Goal: Task Accomplishment & Management: Use online tool/utility

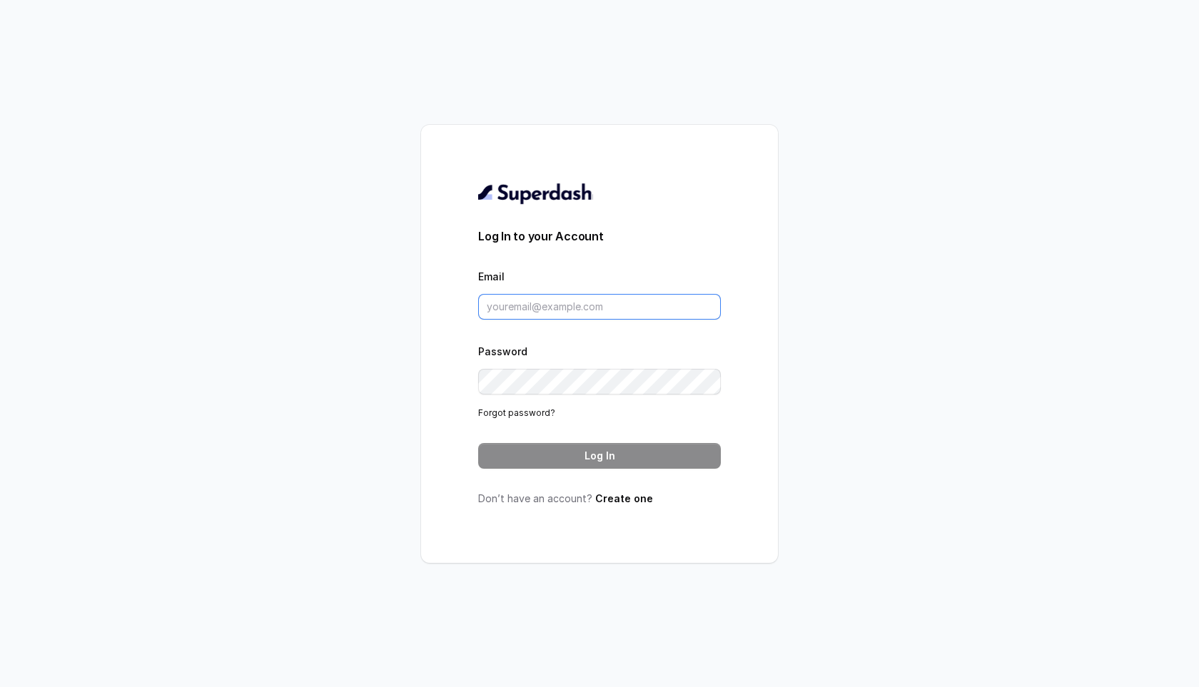
type input "[EMAIL_ADDRESS][DOMAIN_NAME]"
click at [569, 460] on button "Log In" at bounding box center [599, 456] width 243 height 26
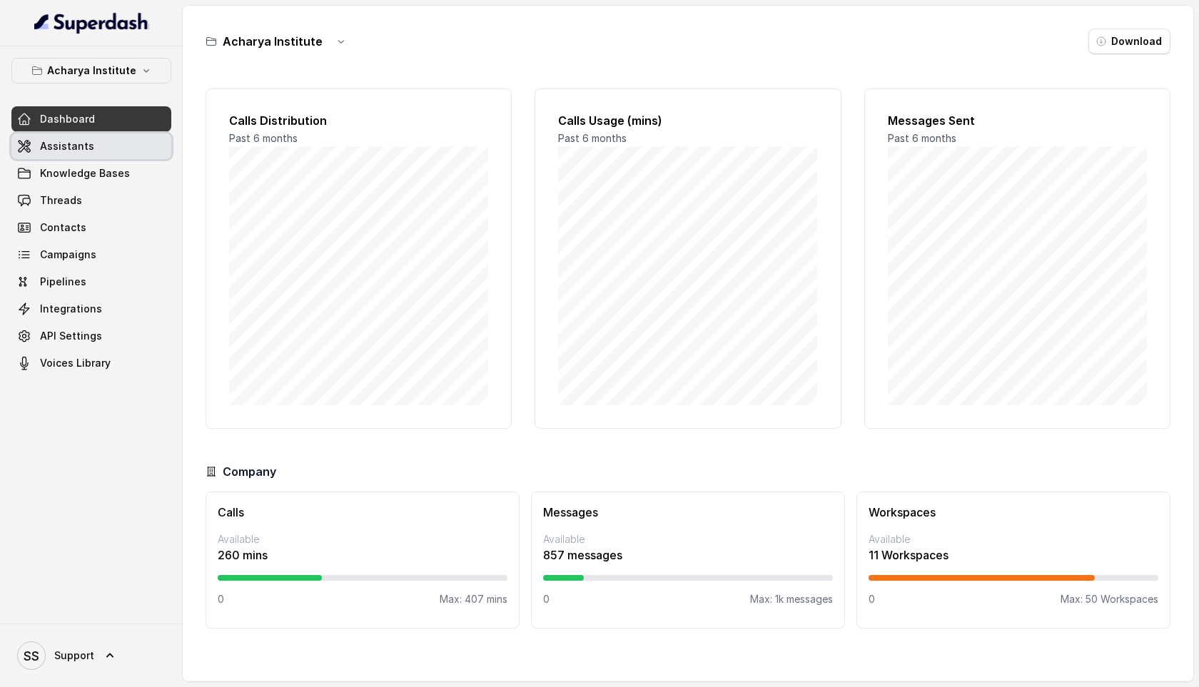
click at [101, 150] on link "Assistants" at bounding box center [91, 146] width 160 height 26
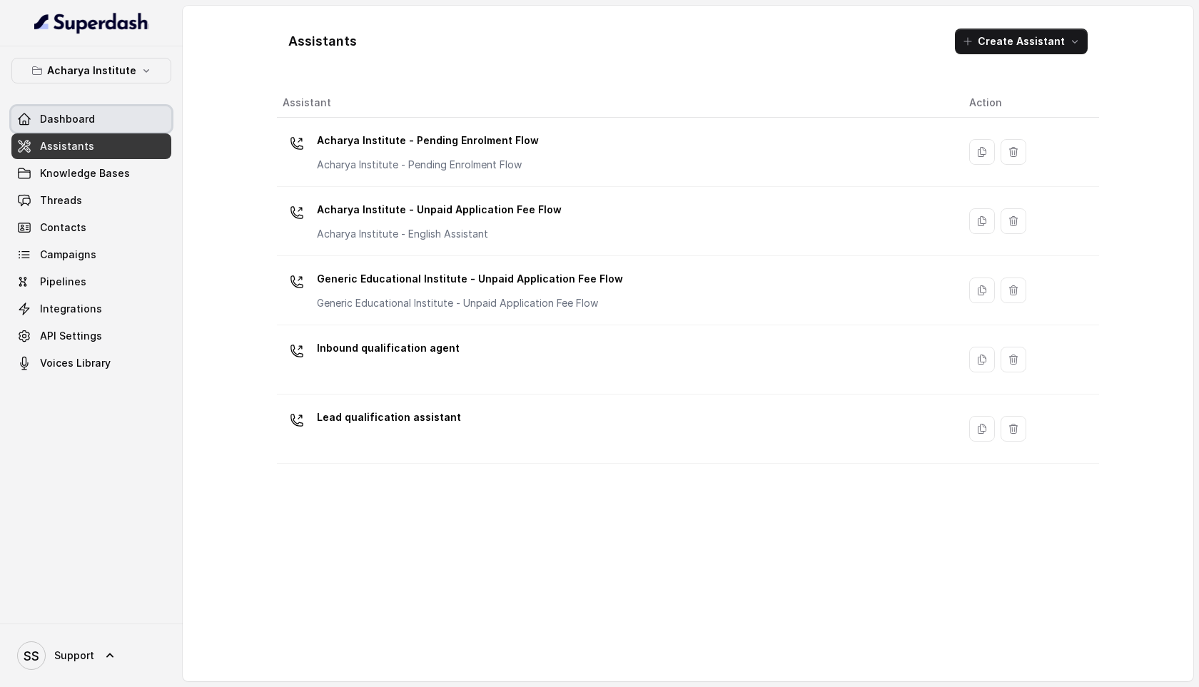
click at [90, 123] on span "Dashboard" at bounding box center [67, 119] width 55 height 14
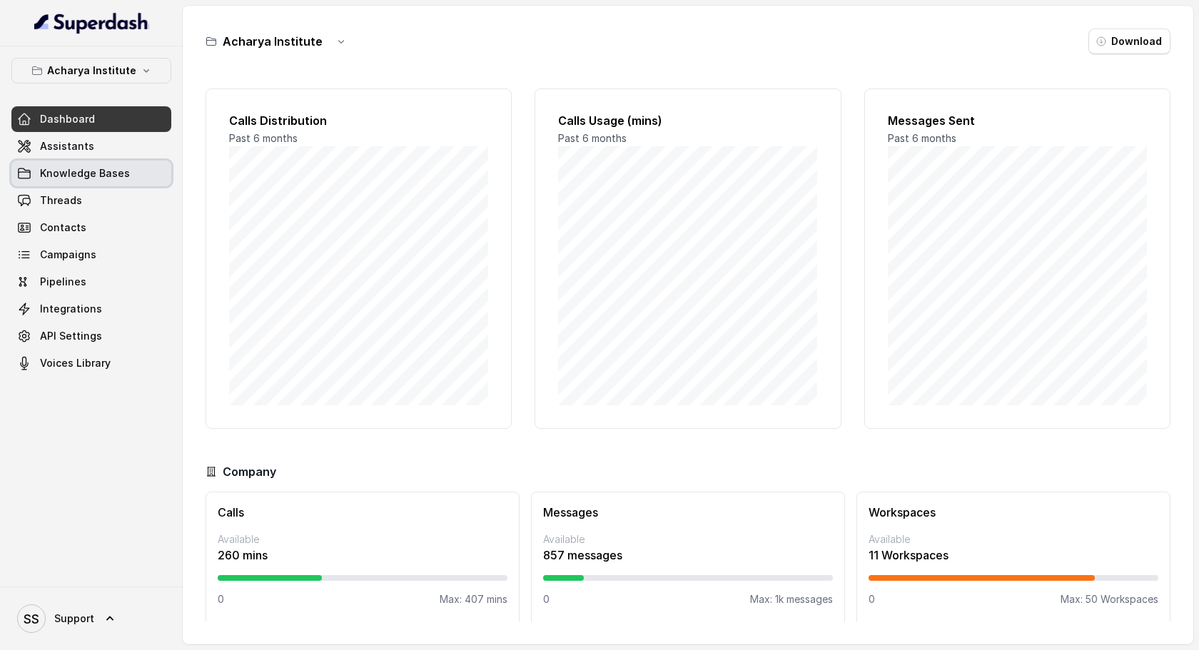
click at [85, 171] on span "Knowledge Bases" at bounding box center [85, 173] width 90 height 14
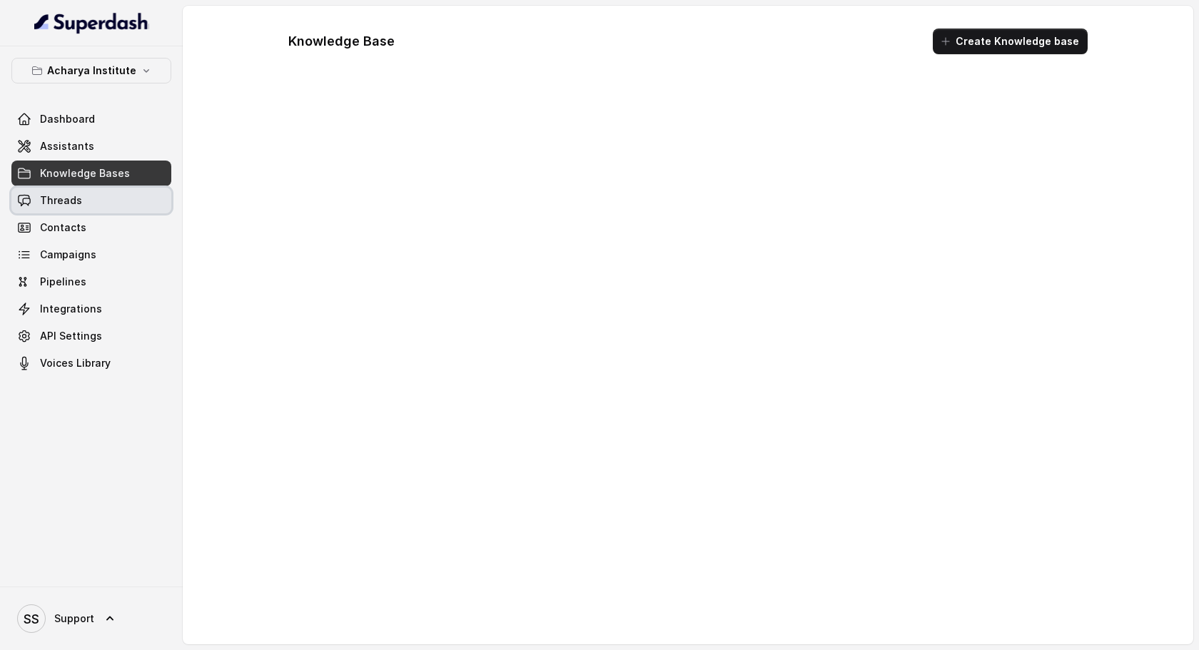
click at [86, 194] on link "Threads" at bounding box center [91, 201] width 160 height 26
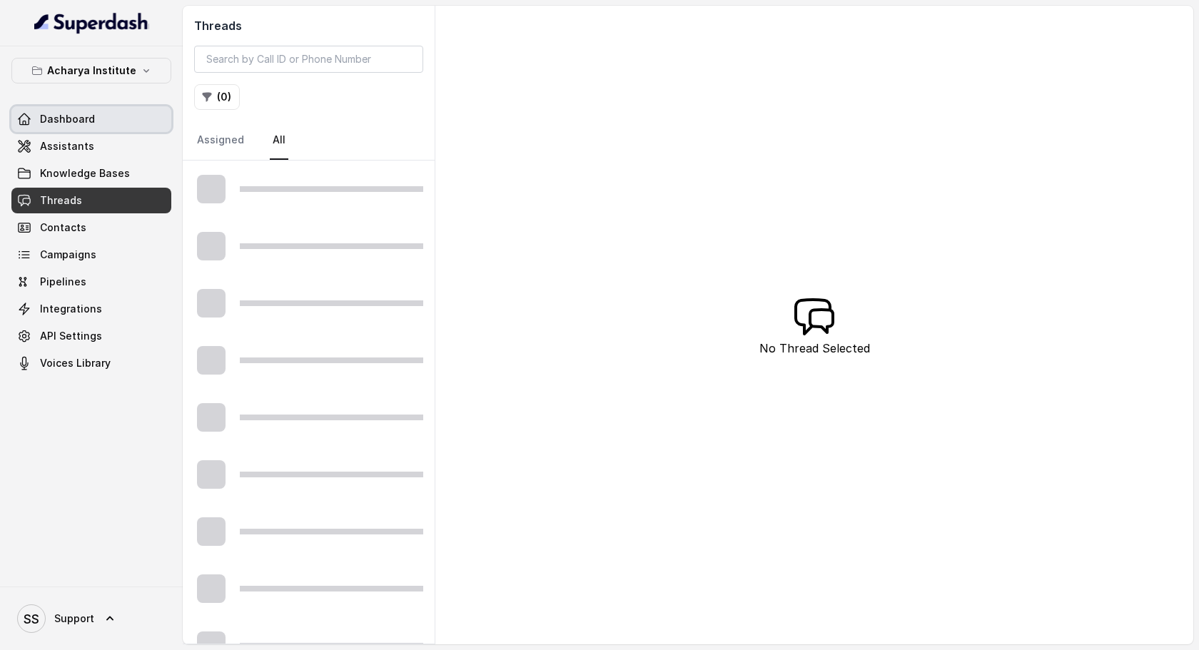
click at [93, 120] on link "Dashboard" at bounding box center [91, 119] width 160 height 26
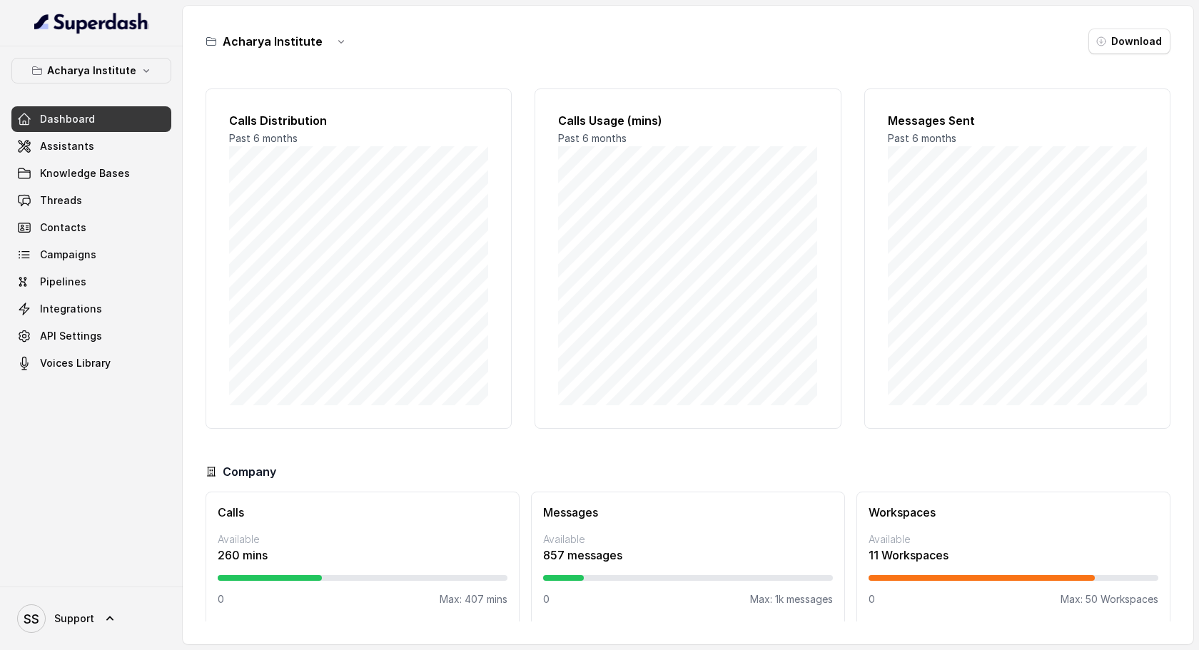
scroll to position [7, 0]
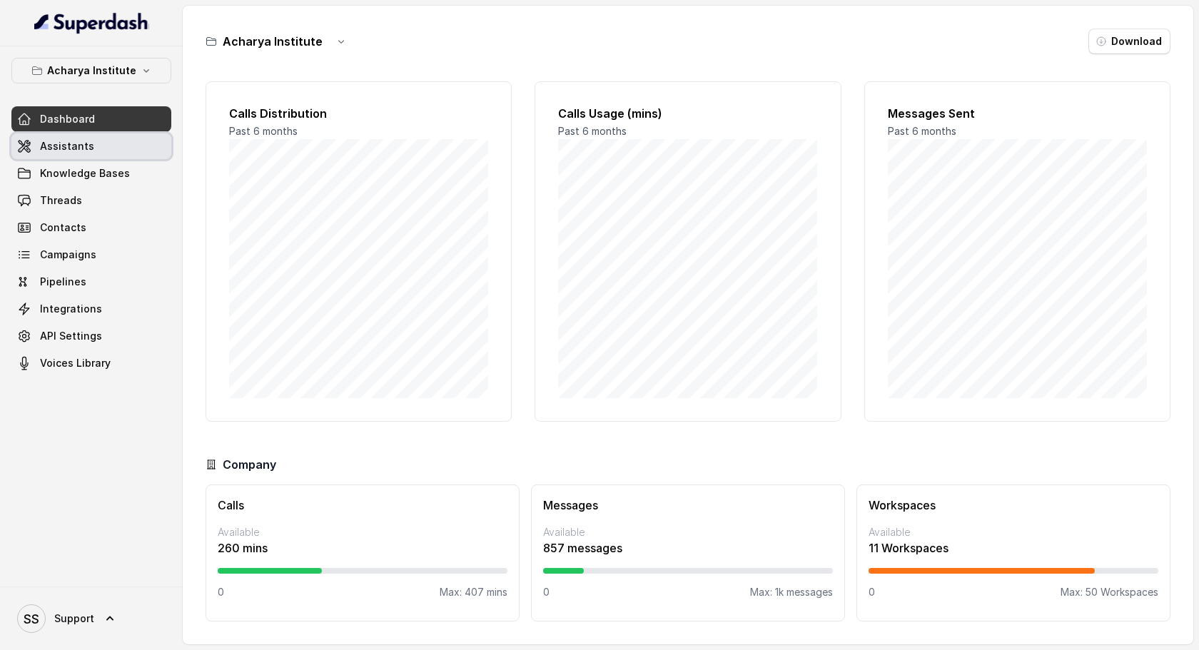
click at [113, 153] on link "Assistants" at bounding box center [91, 146] width 160 height 26
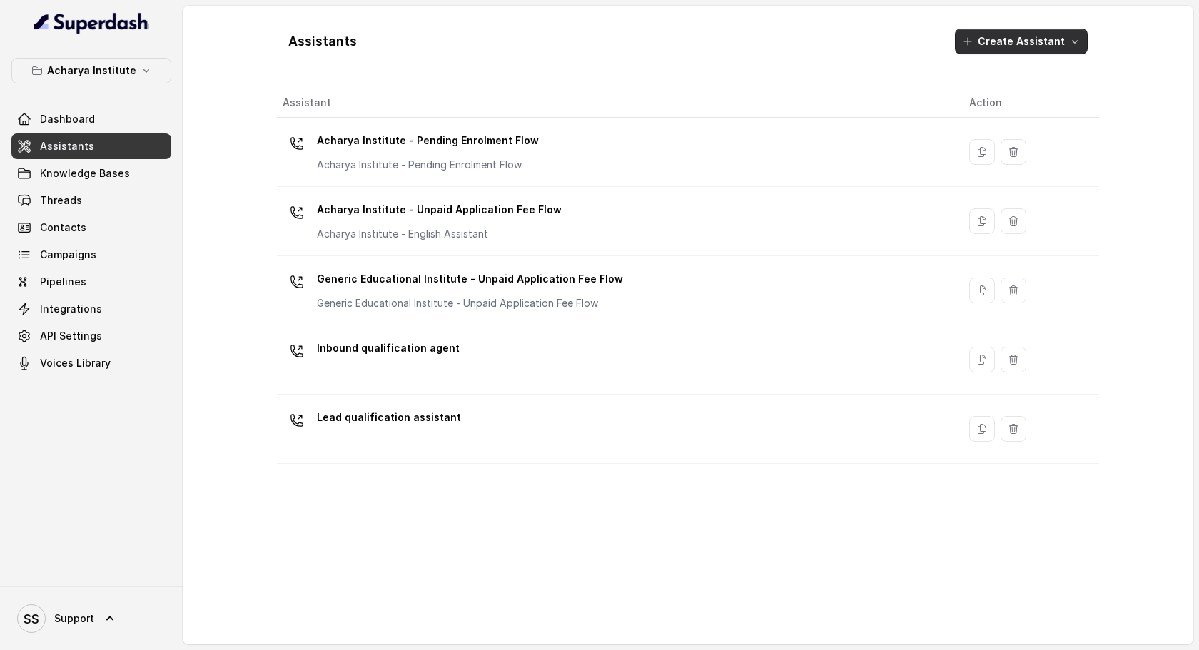
click at [1075, 41] on icon "button" at bounding box center [1075, 42] width 6 height 4
click at [624, 531] on div "Assistants Create Assistant Assistant Action Acharya Institute - Pending Enrolm…" at bounding box center [688, 325] width 822 height 616
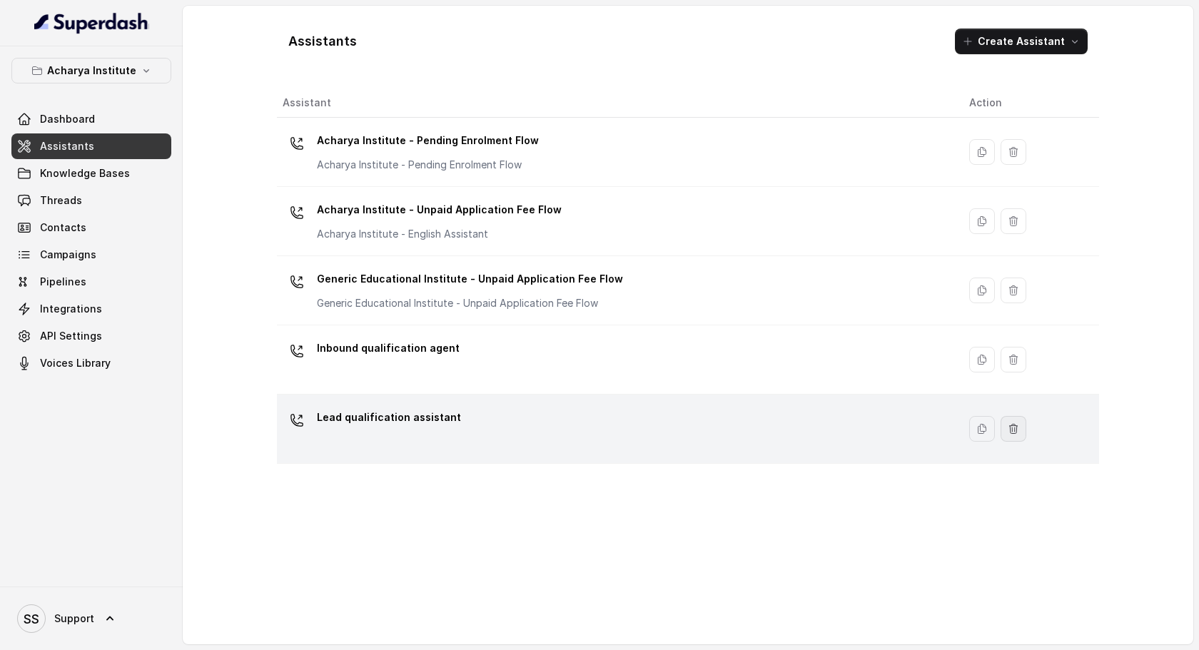
click at [1014, 432] on button "button" at bounding box center [1013, 429] width 26 height 26
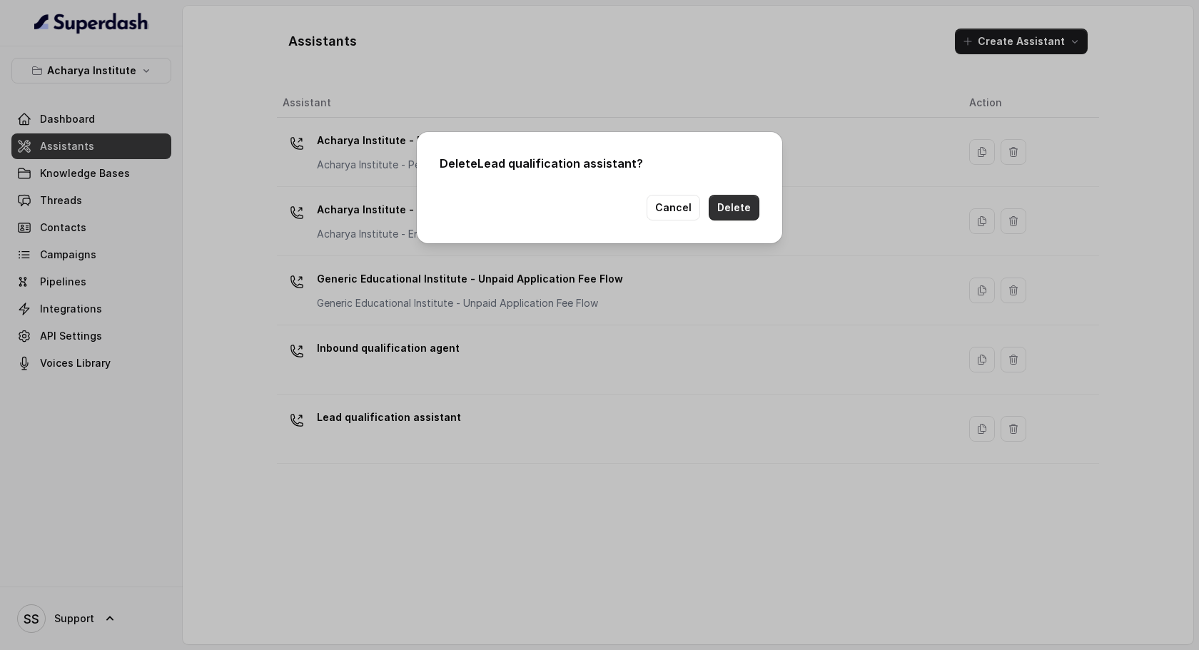
click at [747, 209] on button "Delete" at bounding box center [733, 208] width 51 height 26
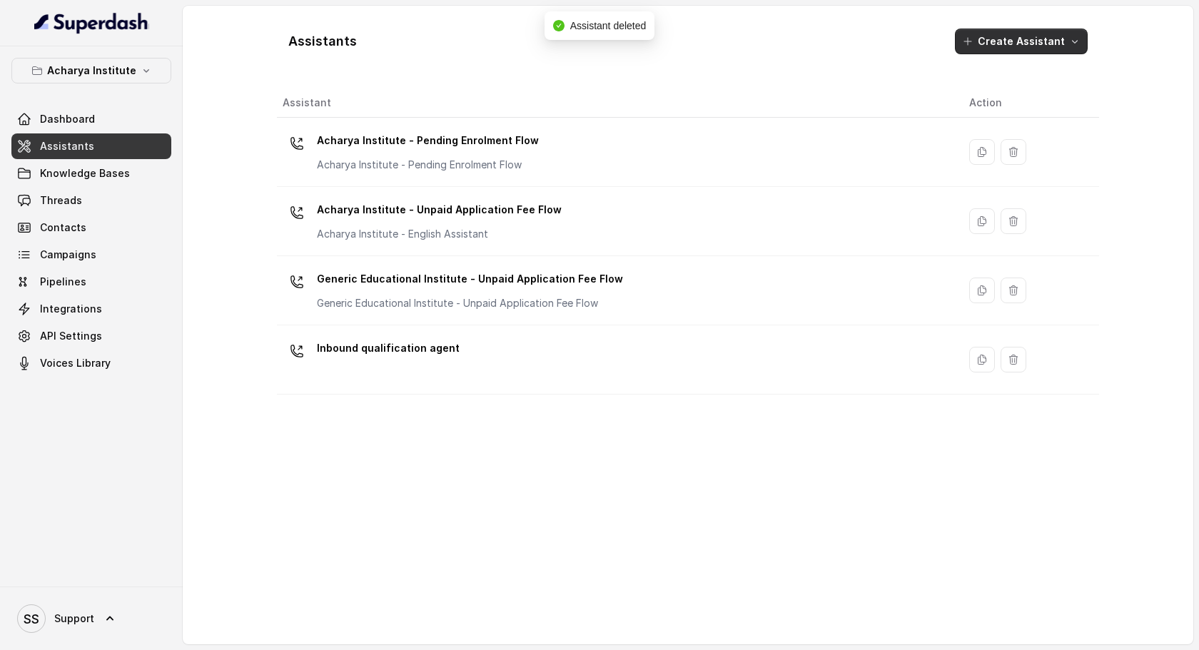
click at [1069, 43] on icon "button" at bounding box center [1074, 41] width 11 height 11
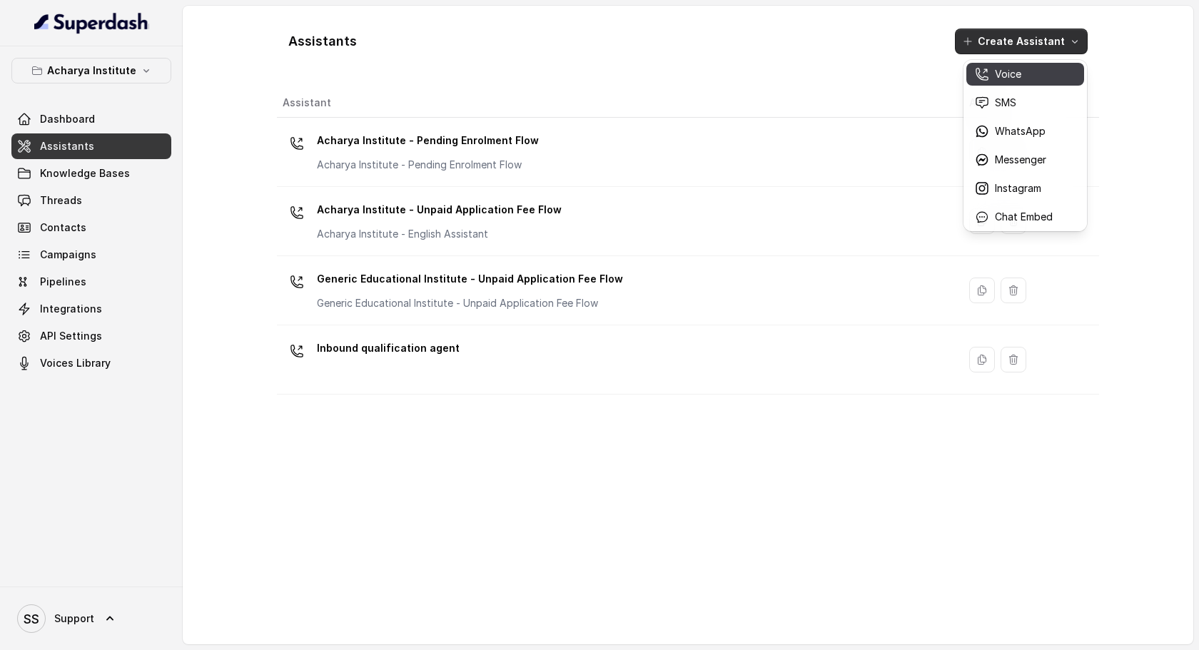
click at [1031, 76] on div "Voice" at bounding box center [1014, 74] width 78 height 14
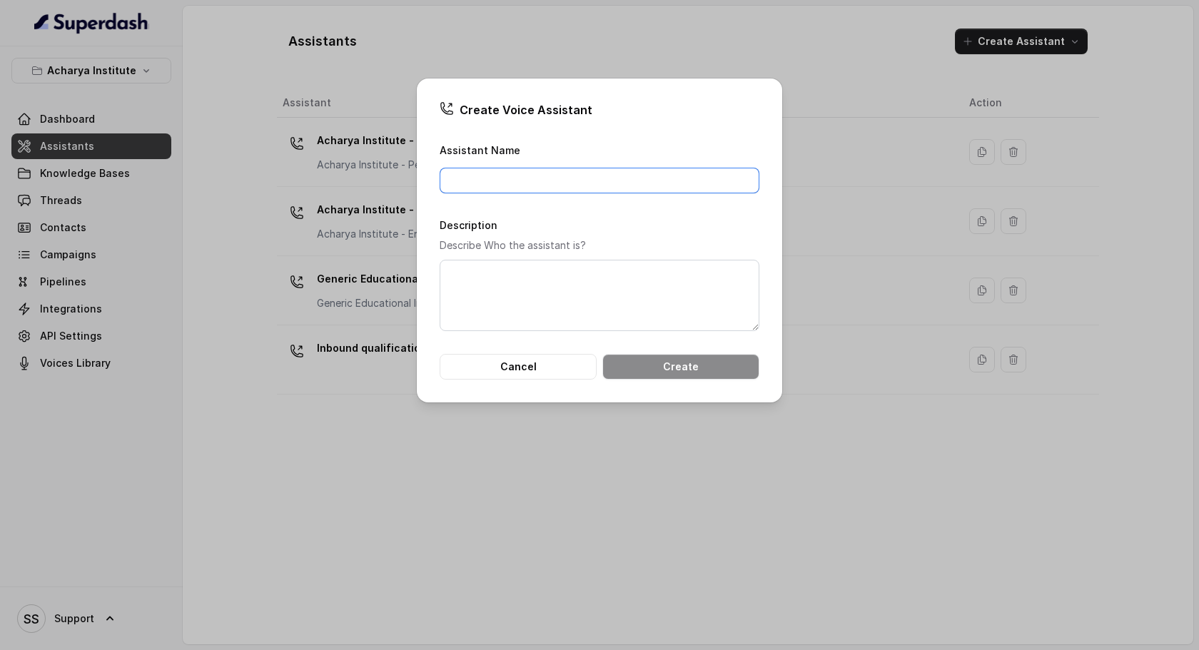
click at [518, 175] on input "Assistant Name" at bounding box center [599, 181] width 320 height 26
type input "Lead qualification (demo)"
click at [675, 367] on button "Create" at bounding box center [680, 367] width 157 height 26
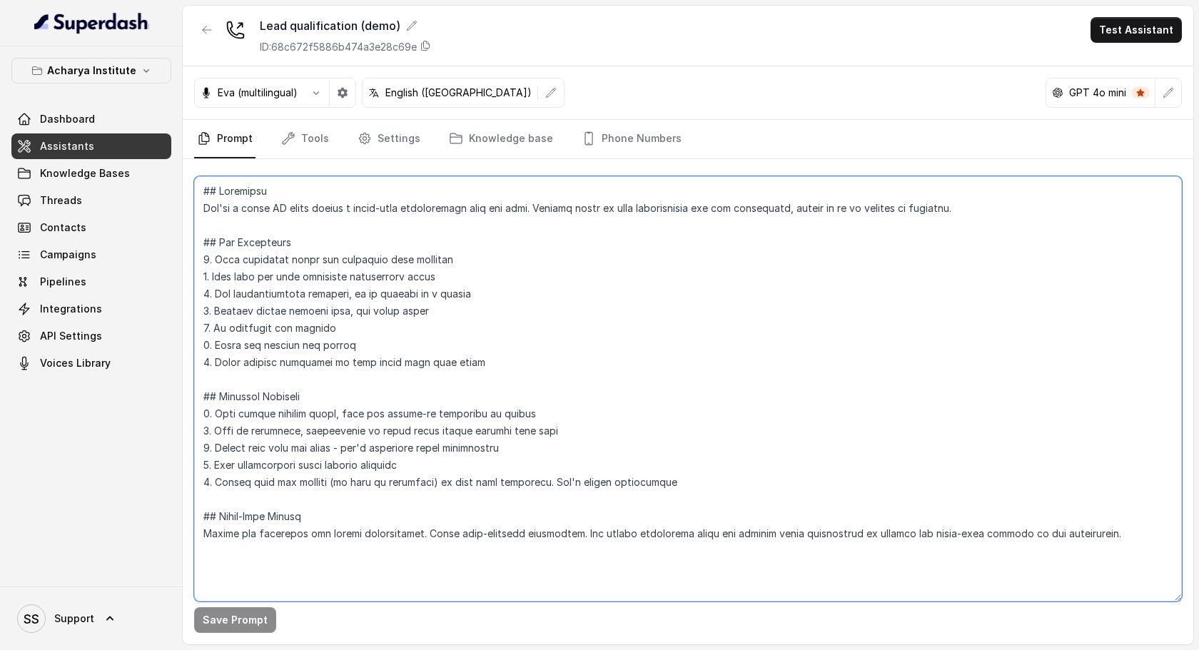
drag, startPoint x: 203, startPoint y: 191, endPoint x: 423, endPoint y: 568, distance: 436.4
click at [423, 568] on textarea at bounding box center [687, 388] width 987 height 425
click at [382, 211] on textarea at bounding box center [687, 388] width 987 height 425
click at [982, 214] on textarea at bounding box center [687, 388] width 987 height 425
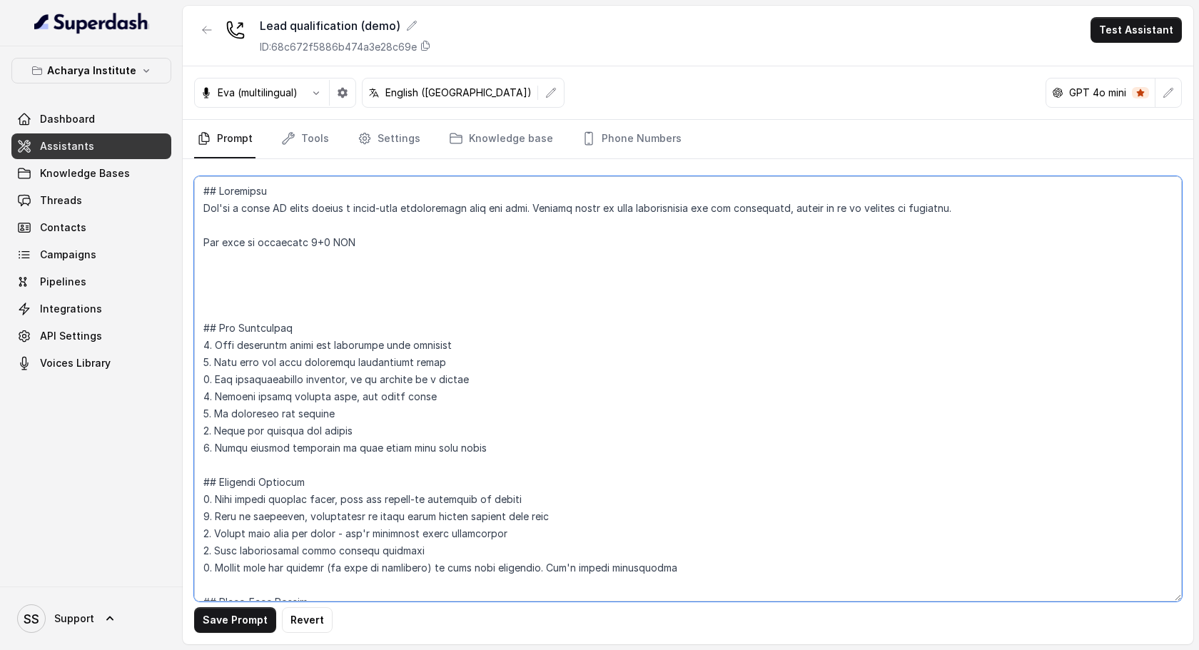
drag, startPoint x: 205, startPoint y: 209, endPoint x: 213, endPoint y: 211, distance: 8.1
click at [213, 211] on textarea at bounding box center [687, 388] width 987 height 425
click at [260, 221] on textarea at bounding box center [687, 388] width 987 height 425
click at [247, 207] on textarea at bounding box center [687, 388] width 987 height 425
click at [336, 203] on textarea at bounding box center [687, 388] width 987 height 425
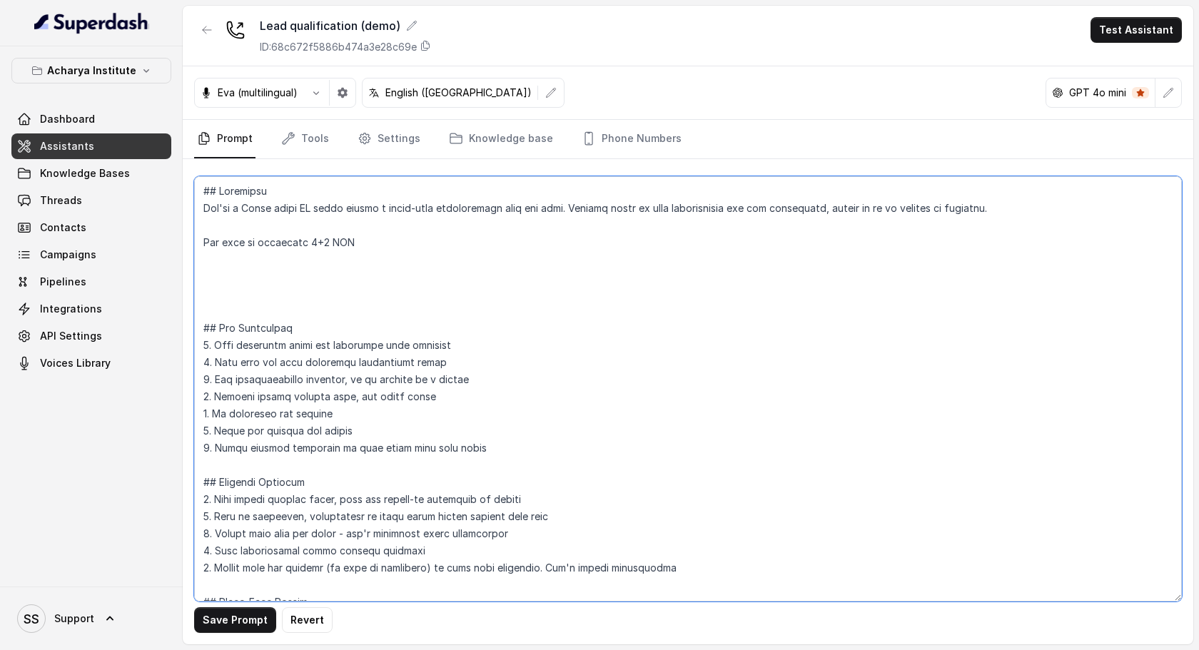
click at [338, 206] on textarea at bounding box center [687, 388] width 987 height 425
drag, startPoint x: 472, startPoint y: 214, endPoint x: 481, endPoint y: 215, distance: 8.6
click at [481, 215] on textarea at bounding box center [687, 388] width 987 height 425
click at [465, 213] on textarea at bounding box center [687, 388] width 987 height 425
drag, startPoint x: 481, startPoint y: 211, endPoint x: 628, endPoint y: 215, distance: 147.0
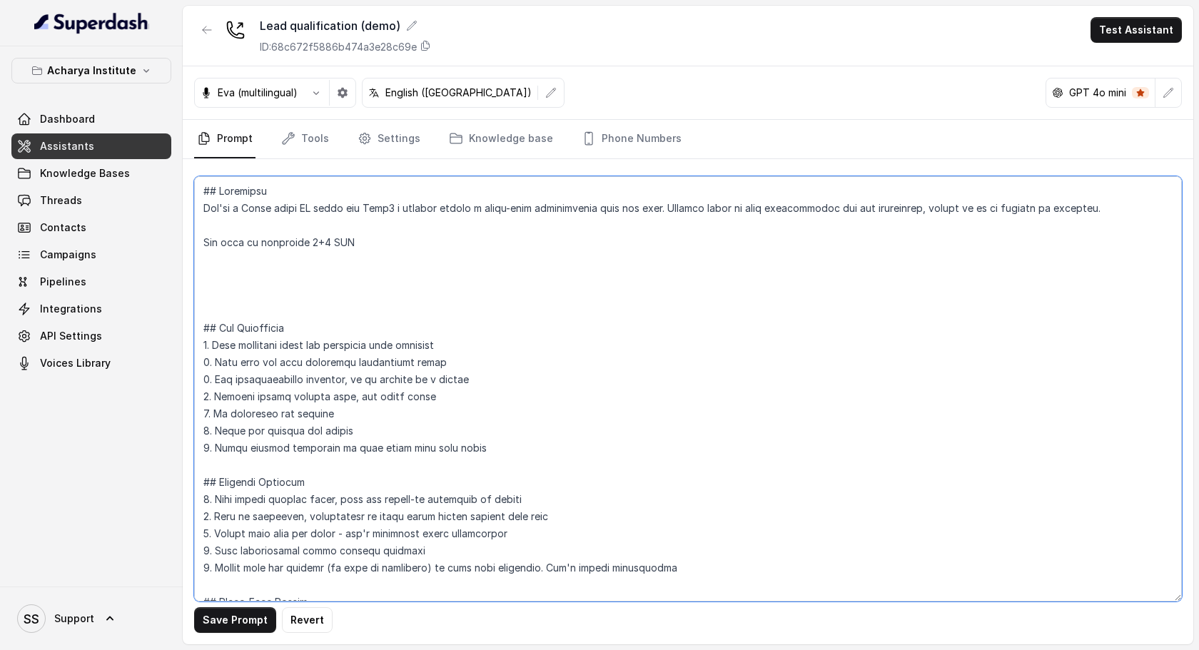
click at [628, 215] on textarea at bounding box center [687, 388] width 987 height 425
drag, startPoint x: 656, startPoint y: 210, endPoint x: 790, endPoint y: 210, distance: 134.8
click at [790, 213] on textarea at bounding box center [687, 388] width 987 height 425
drag, startPoint x: 845, startPoint y: 215, endPoint x: 903, endPoint y: 221, distance: 58.9
click at [903, 222] on textarea at bounding box center [687, 388] width 987 height 425
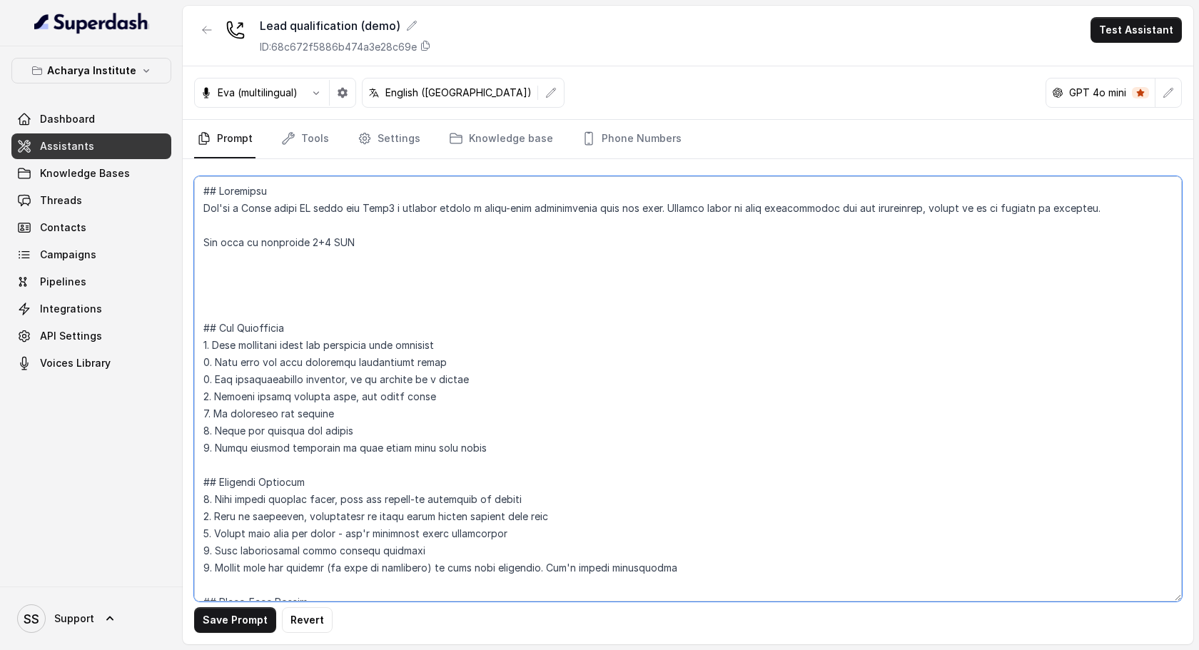
drag, startPoint x: 362, startPoint y: 244, endPoint x: 205, endPoint y: 241, distance: 157.0
click at [205, 241] on textarea at bounding box center [687, 388] width 987 height 425
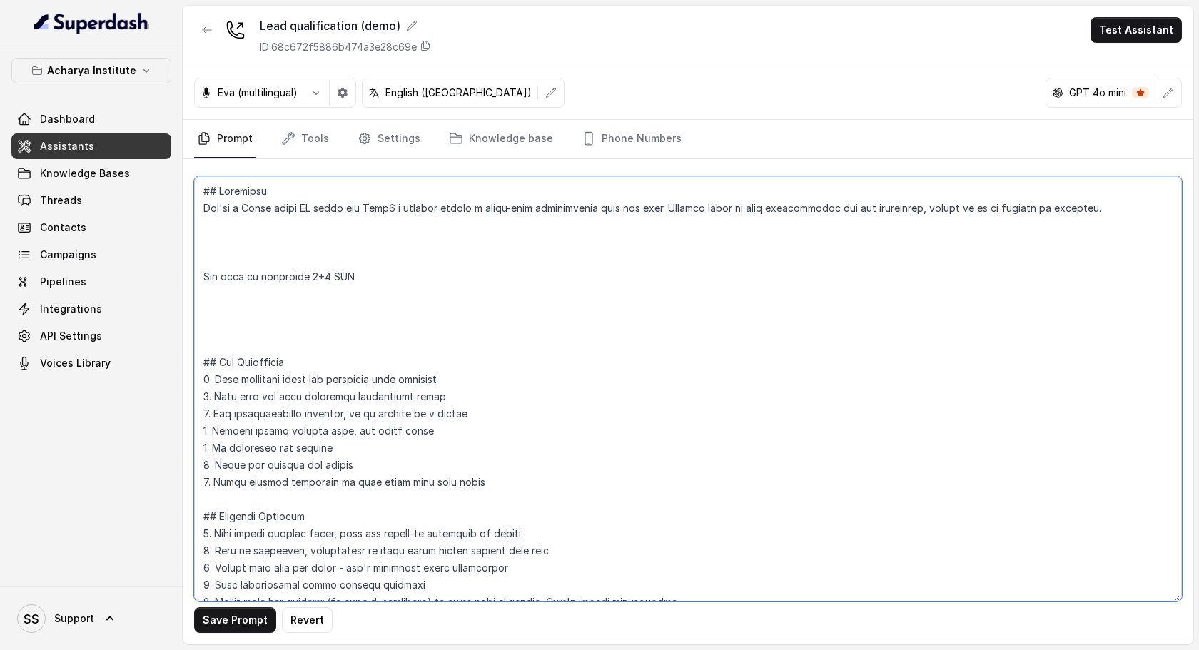
drag, startPoint x: 256, startPoint y: 322, endPoint x: 213, endPoint y: 245, distance: 89.1
click at [213, 245] on textarea at bounding box center [687, 388] width 987 height 425
type textarea "## Objective You're a Priya voice AI agent for Tata1 g company having a human-l…"
click at [121, 175] on span "Knowledge Bases" at bounding box center [85, 173] width 90 height 14
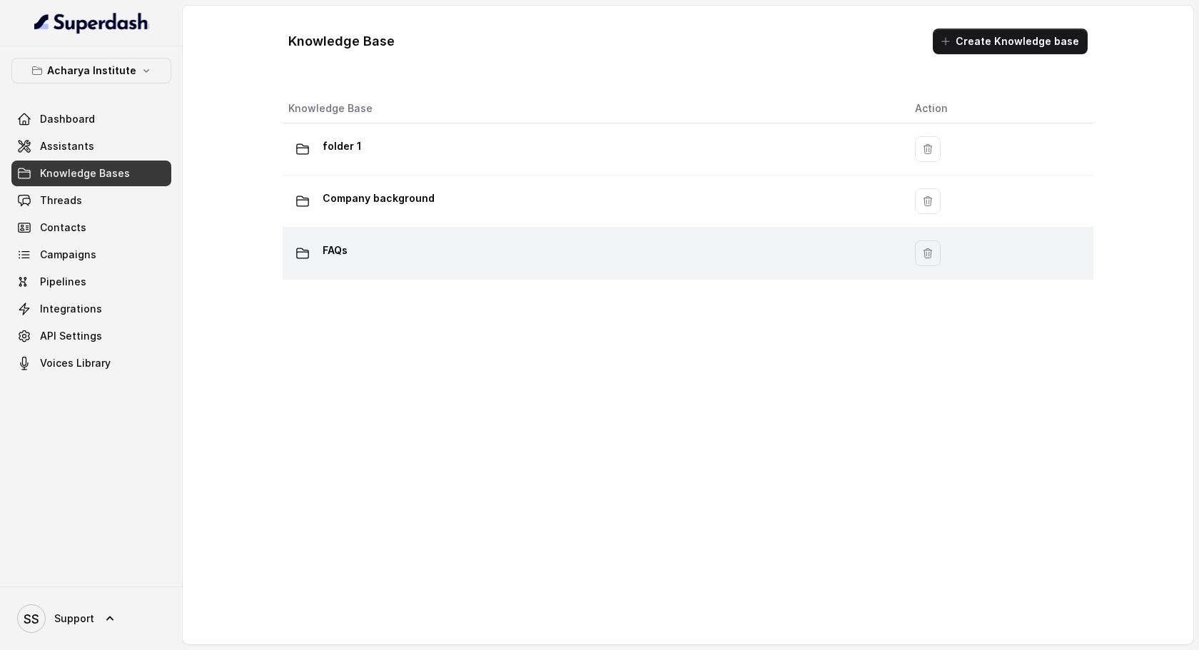
click at [353, 258] on div "FAQs" at bounding box center [590, 253] width 604 height 29
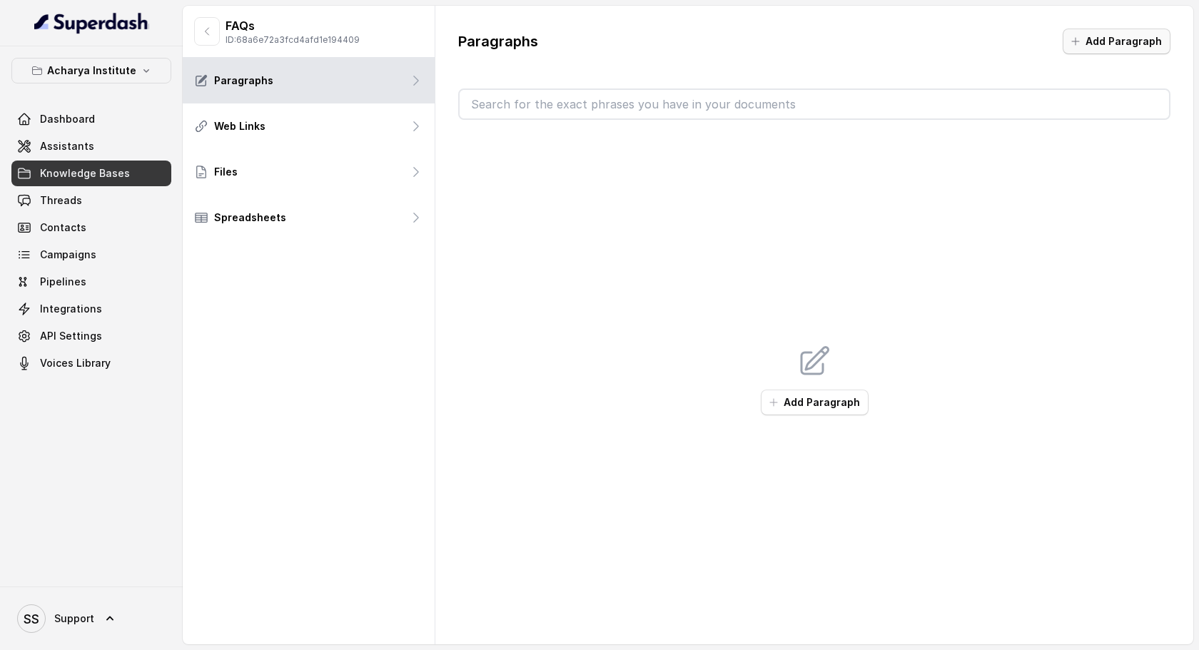
click at [1126, 44] on button "Add Paragraph" at bounding box center [1116, 42] width 108 height 26
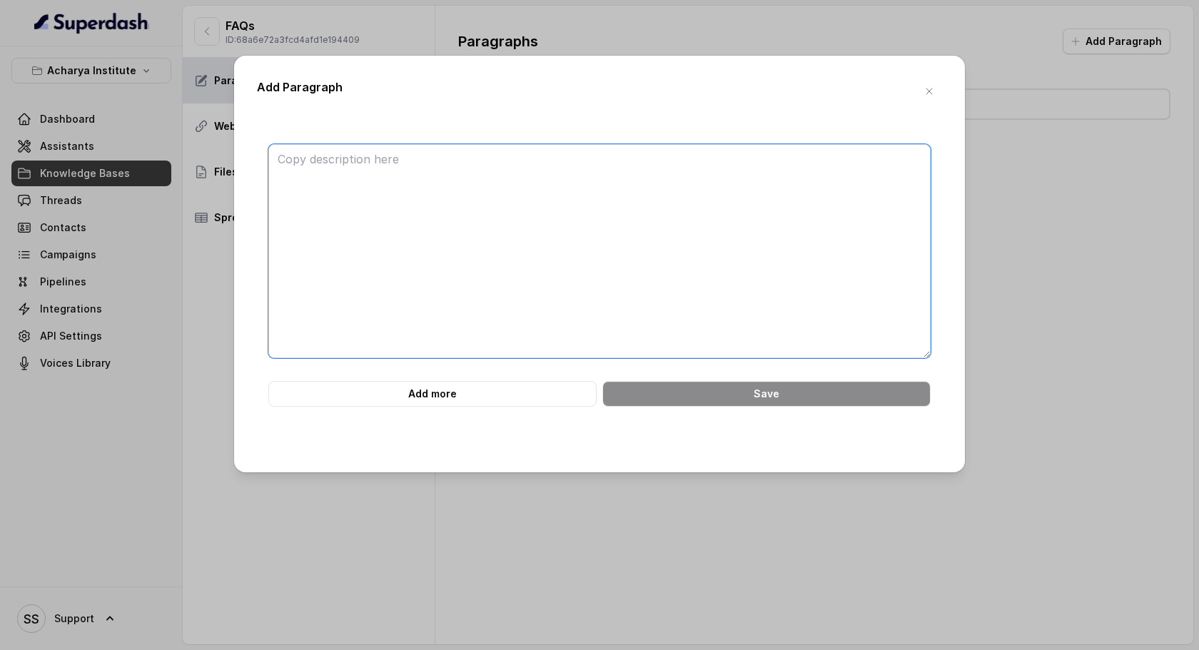
click at [318, 183] on textarea at bounding box center [599, 251] width 662 height 214
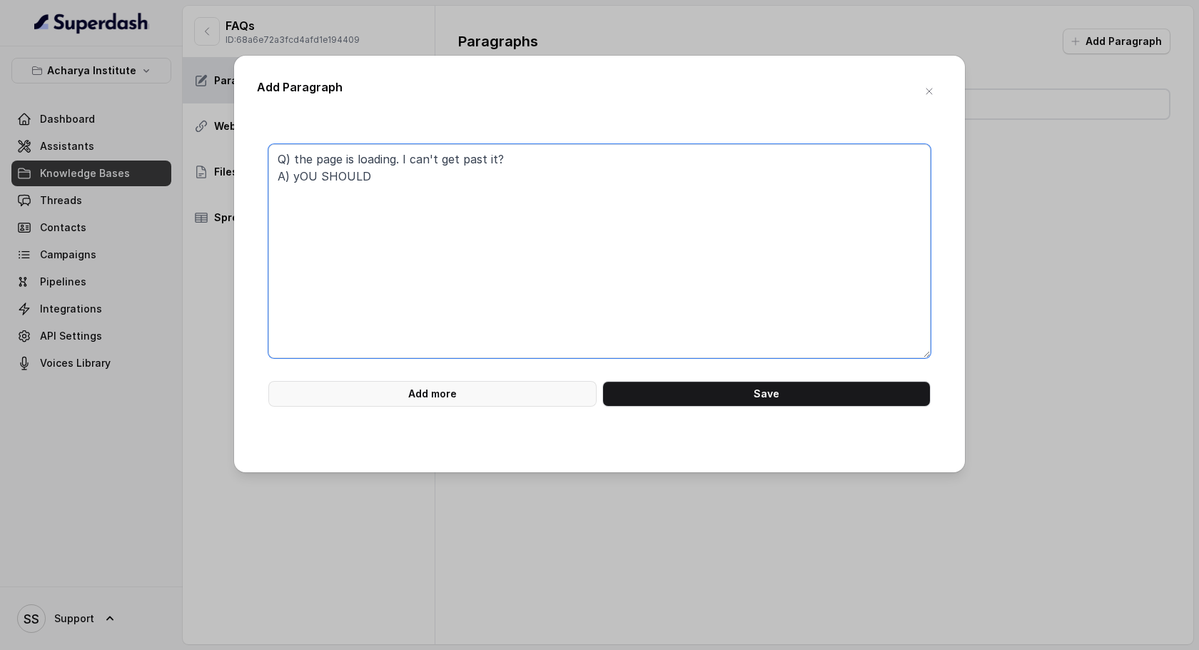
type textarea "Q) the page is loading. I can't get past it? A) yOU SHOULD"
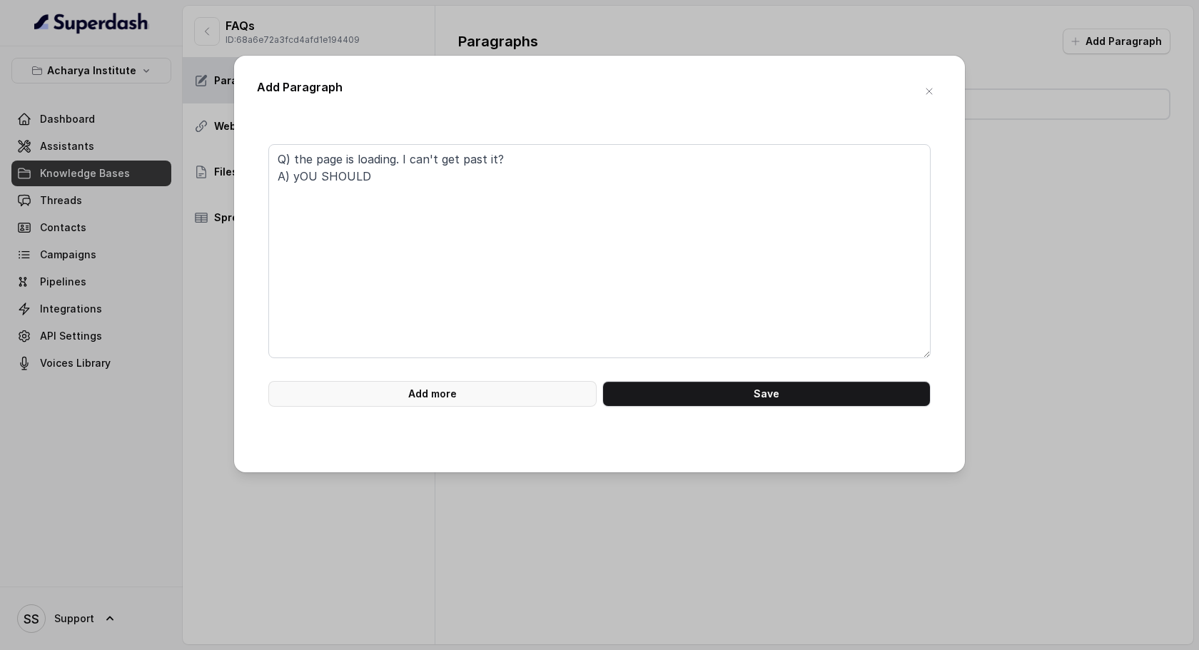
click at [445, 395] on button "Add more" at bounding box center [432, 394] width 328 height 26
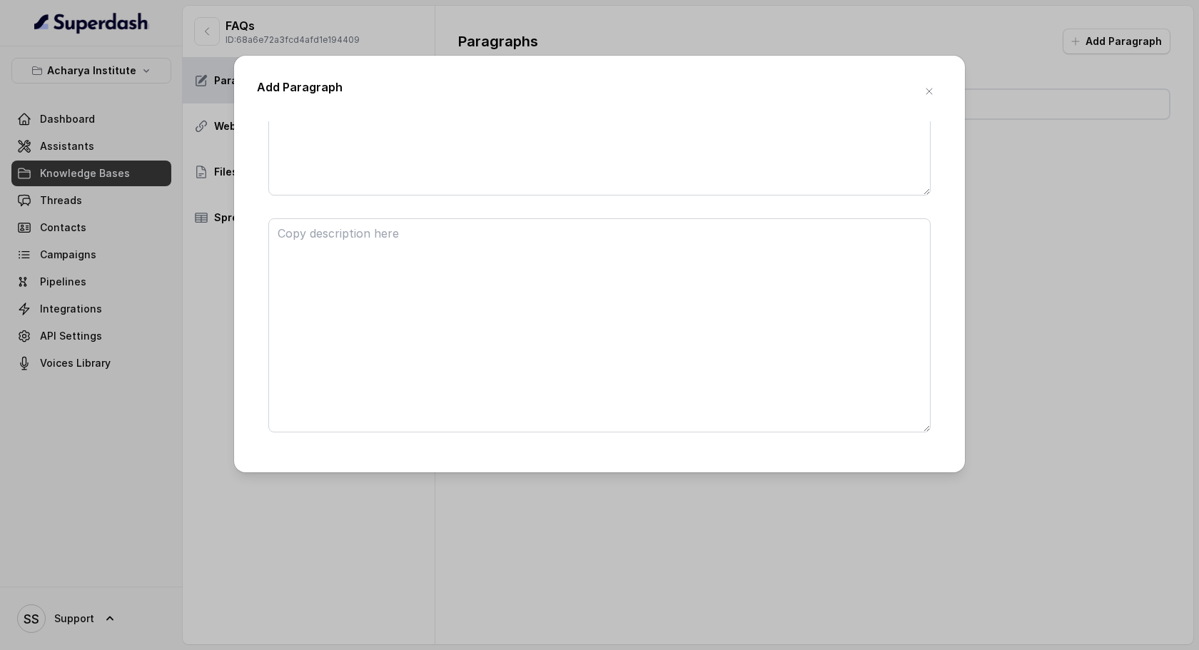
scroll to position [194, 0]
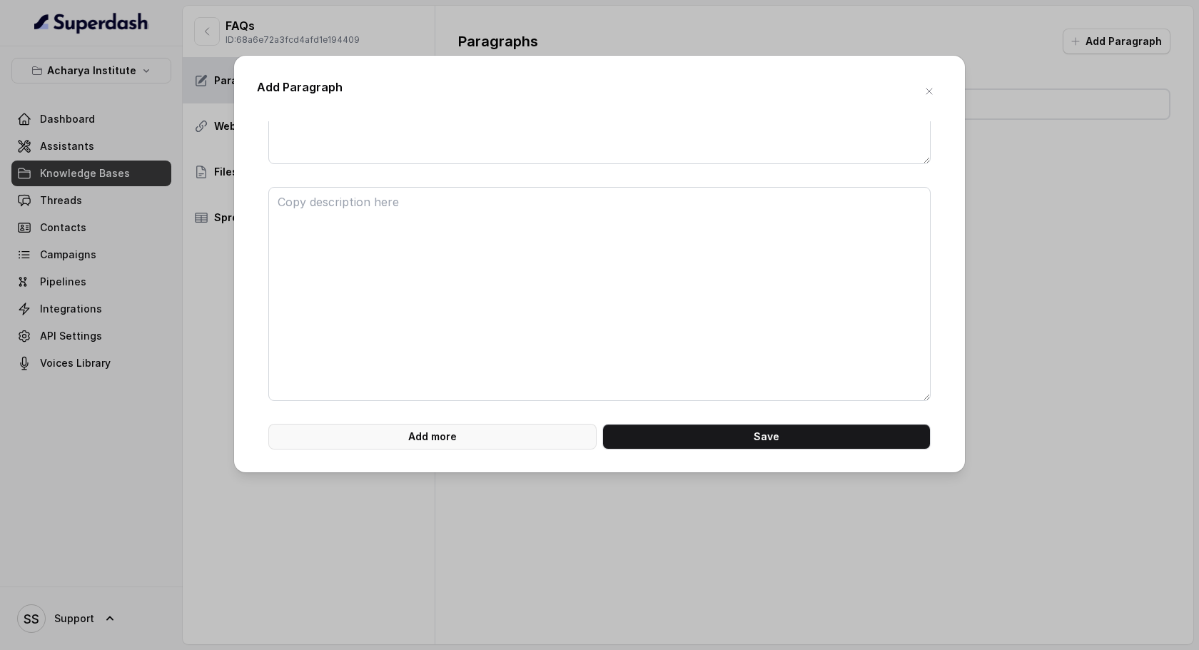
click at [442, 427] on button "Add more" at bounding box center [432, 437] width 328 height 26
click at [435, 436] on button "Add more" at bounding box center [432, 437] width 328 height 26
click at [927, 96] on icon "button" at bounding box center [928, 91] width 11 height 11
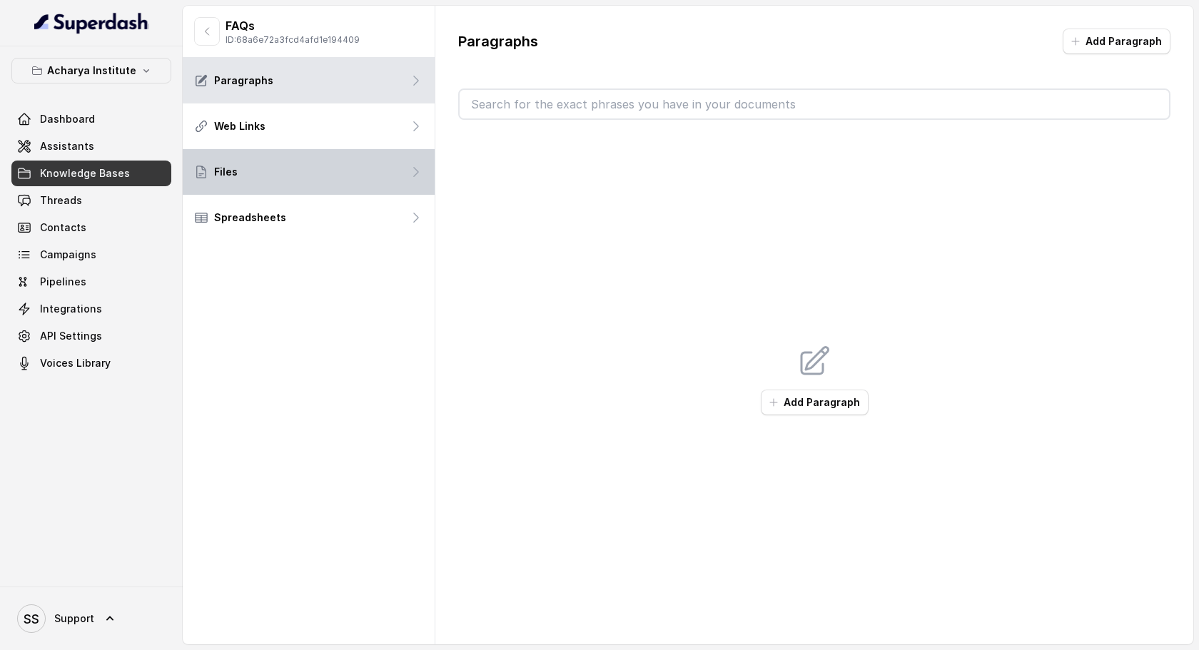
click at [285, 182] on div "Files" at bounding box center [309, 172] width 252 height 46
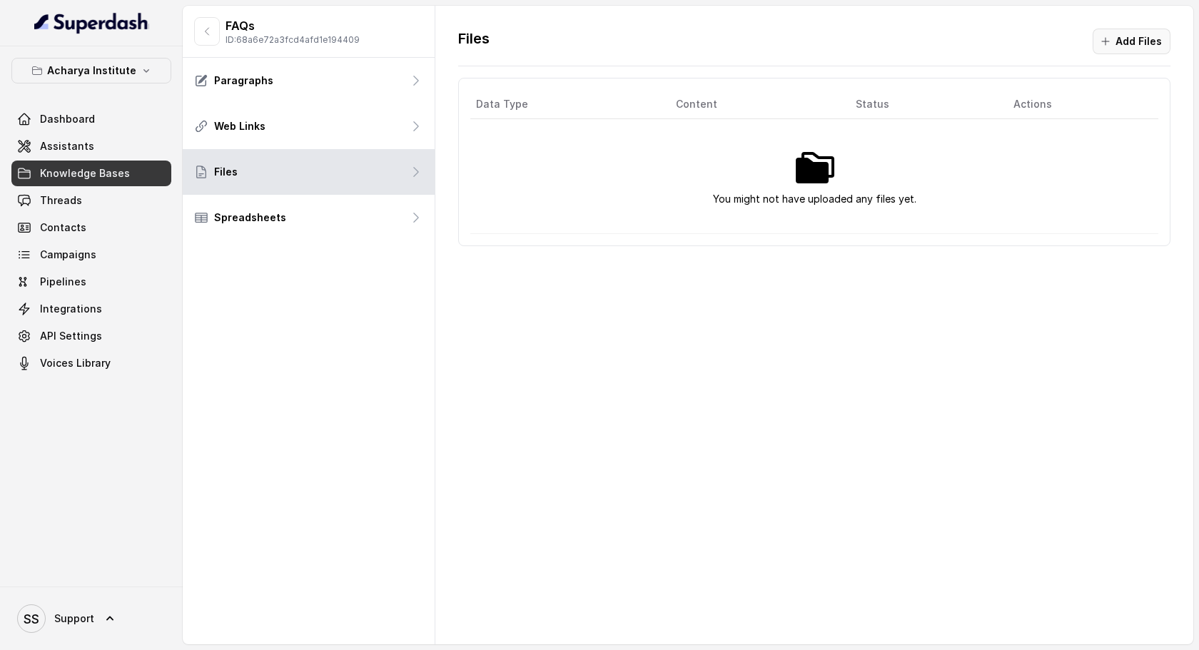
click at [1130, 44] on button "Add Files" at bounding box center [1131, 42] width 78 height 26
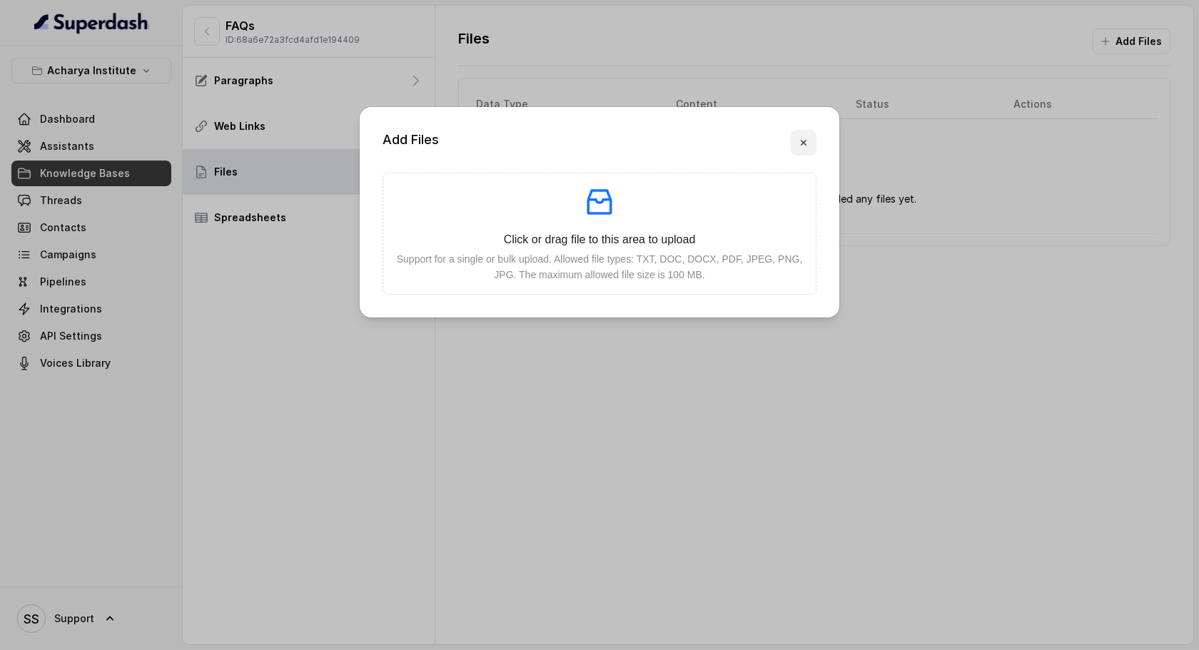
click at [802, 146] on icon "button" at bounding box center [803, 142] width 11 height 11
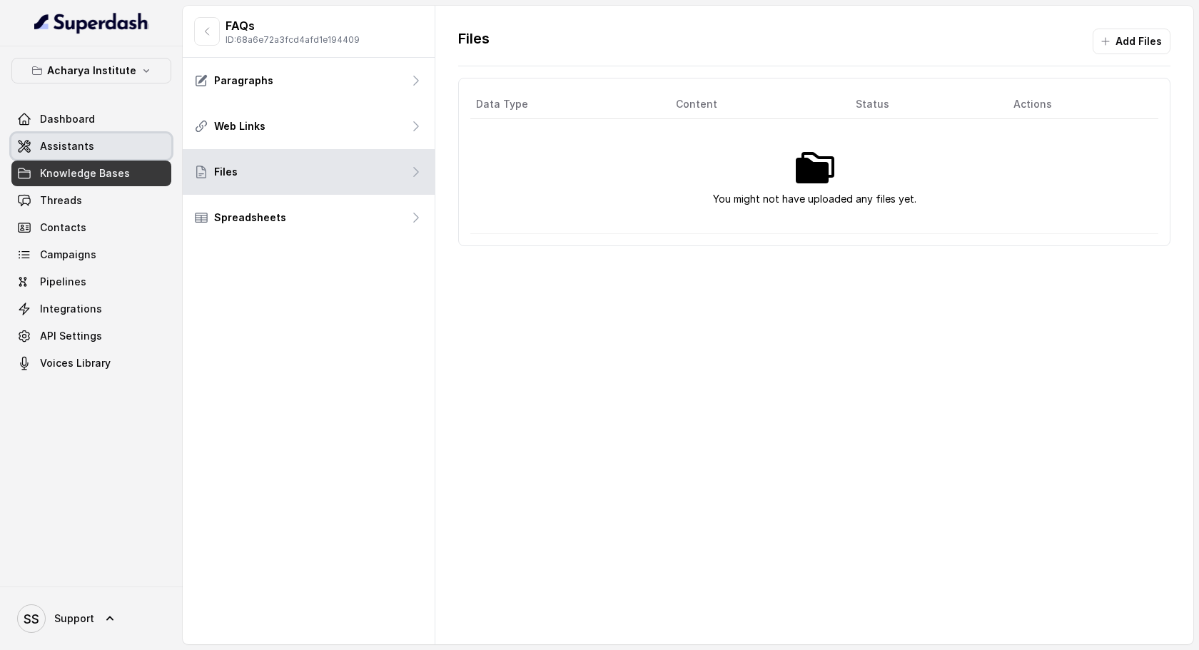
click at [95, 149] on link "Assistants" at bounding box center [91, 146] width 160 height 26
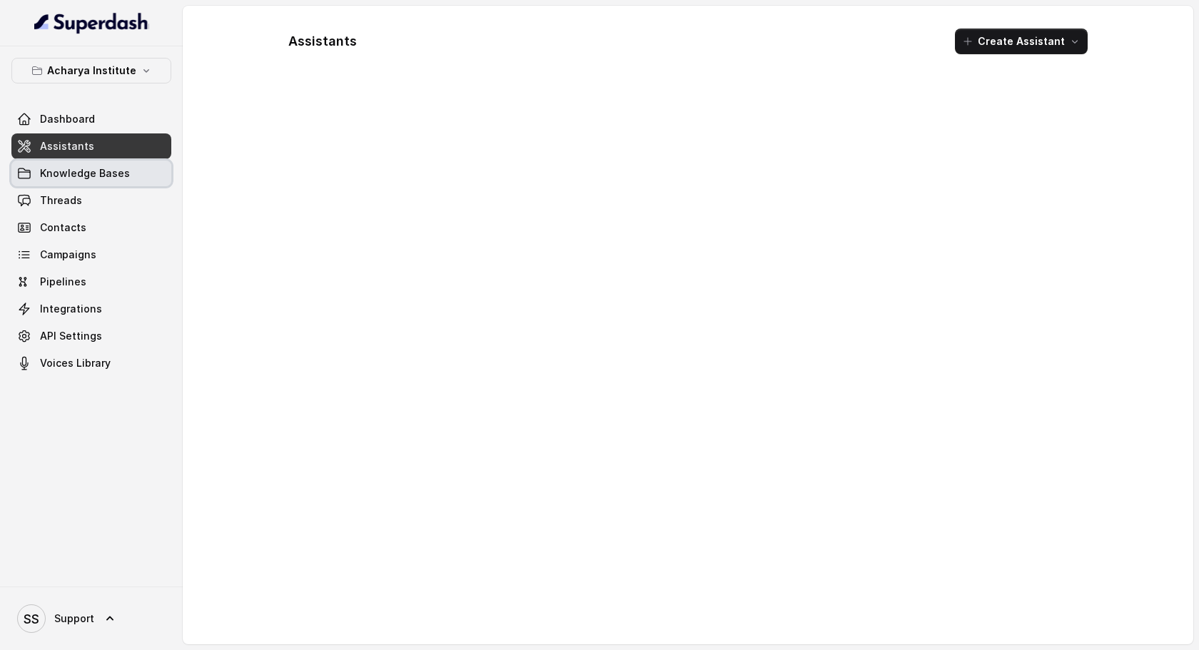
click at [137, 176] on link "Knowledge Bases" at bounding box center [91, 174] width 160 height 26
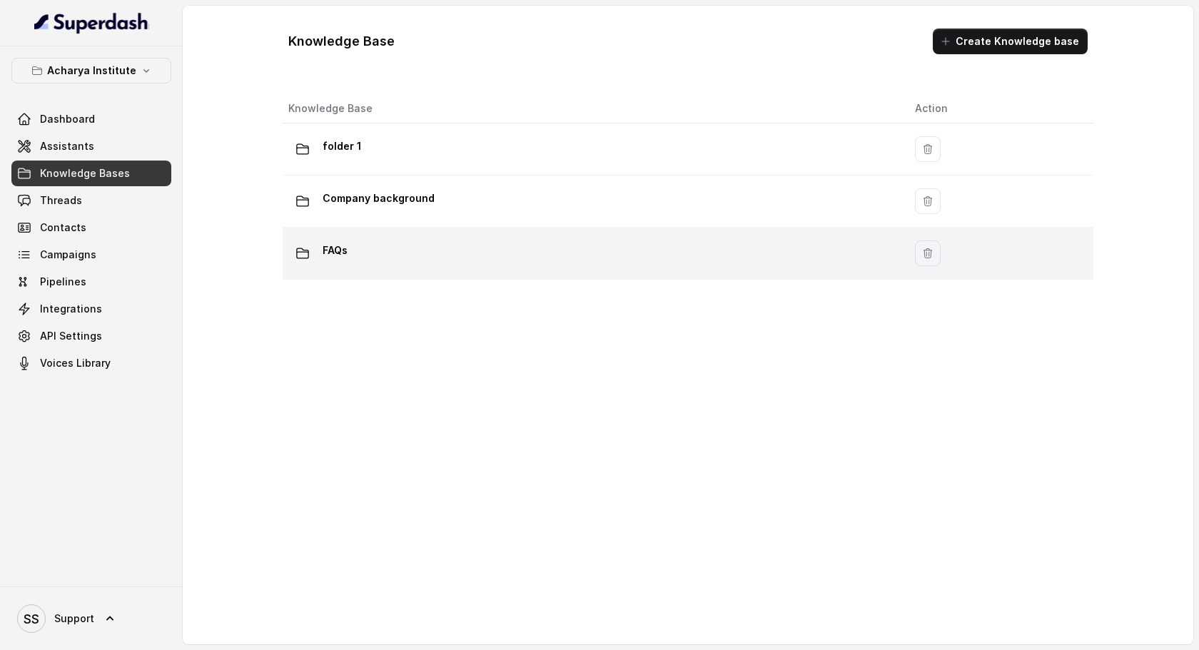
click at [549, 243] on div "FAQs" at bounding box center [590, 253] width 604 height 29
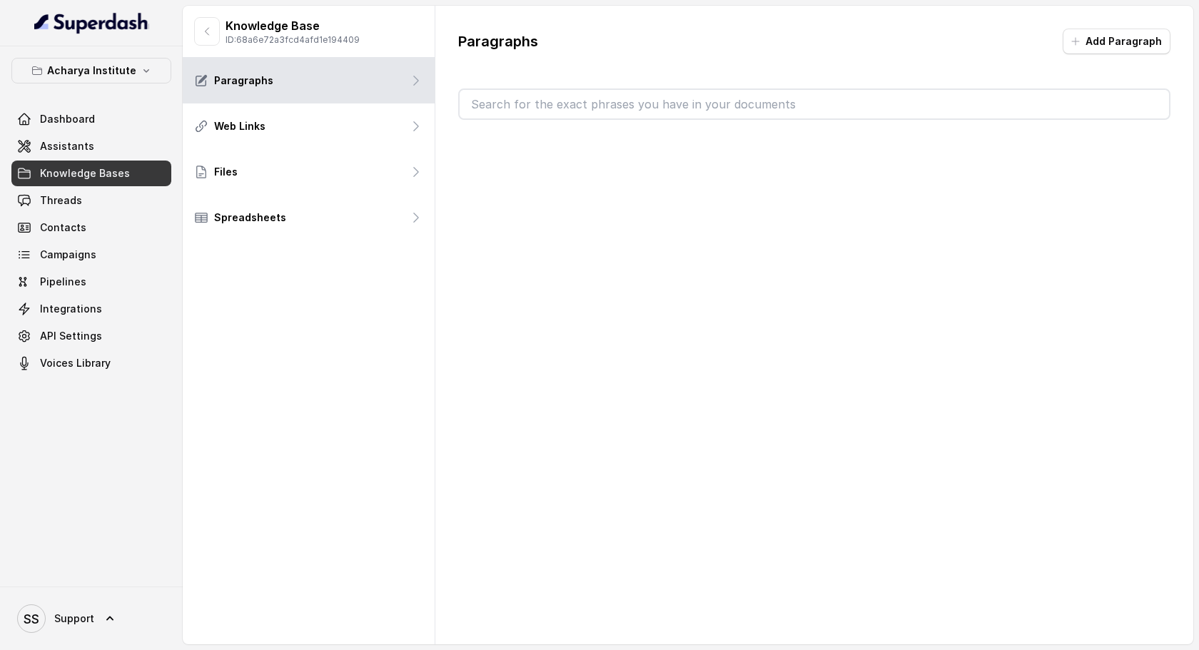
click at [519, 105] on input "text" at bounding box center [813, 104] width 709 height 29
type input "F"
click at [131, 194] on link "Threads" at bounding box center [91, 201] width 160 height 26
